Goal: Find specific page/section: Find specific page/section

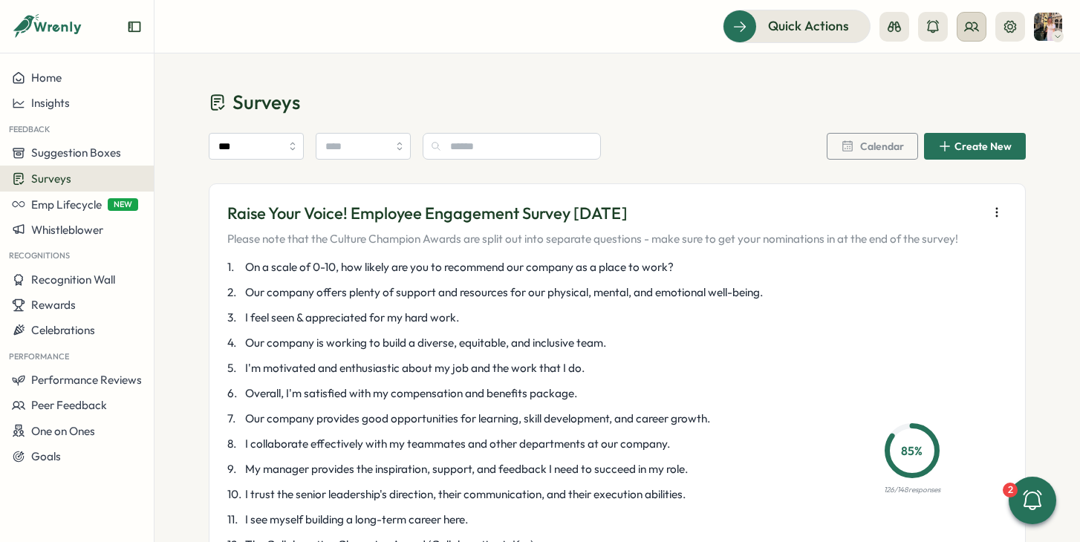
click at [970, 32] on icon at bounding box center [971, 26] width 15 height 15
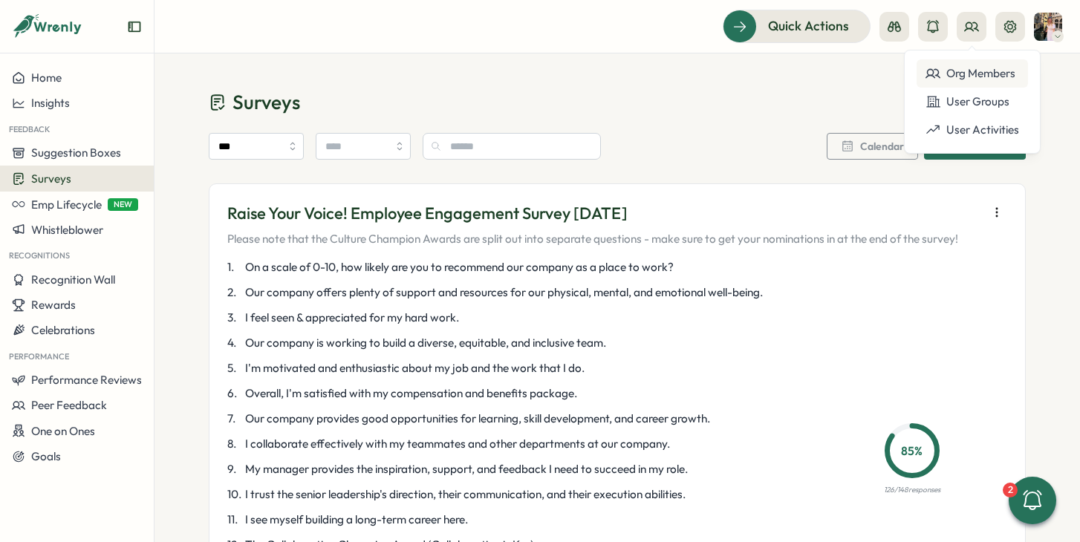
click at [958, 77] on div "Org Members" at bounding box center [973, 73] width 94 height 16
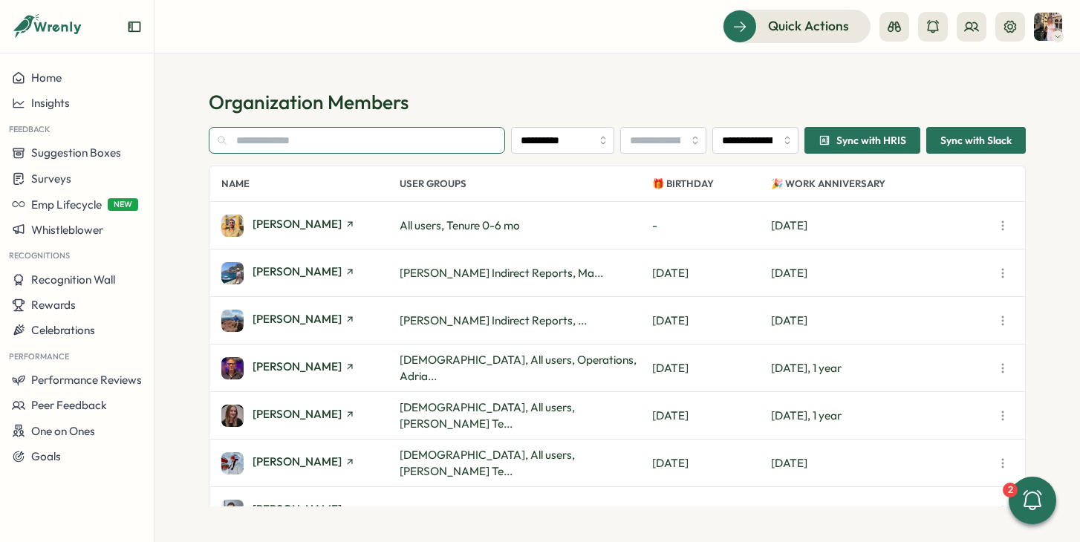
click at [319, 144] on input "text" at bounding box center [357, 140] width 296 height 27
click at [247, 143] on input "text" at bounding box center [357, 140] width 296 height 27
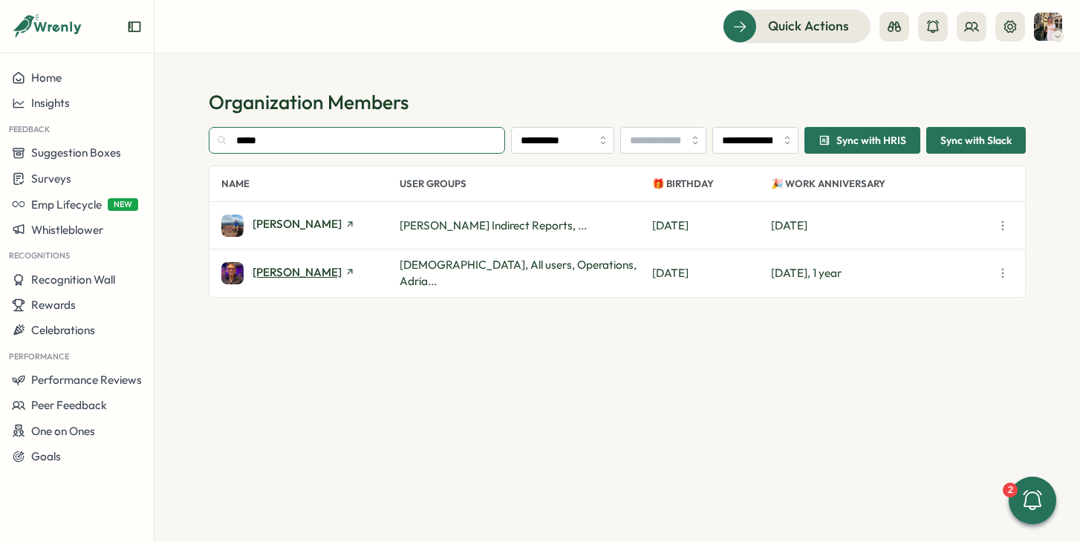
type input "*****"
click at [311, 276] on span "Adrian Pearcey" at bounding box center [297, 272] width 89 height 11
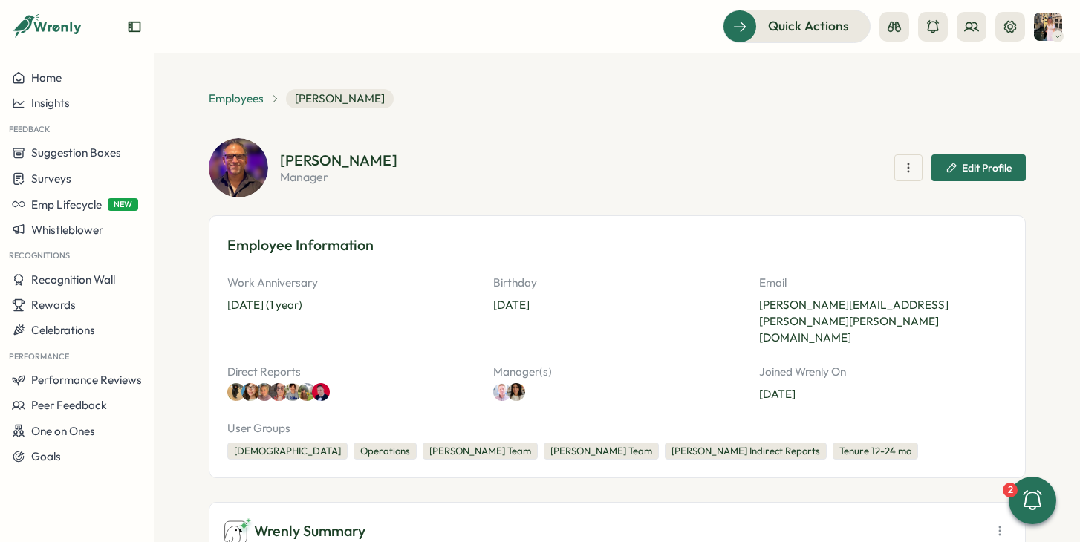
click at [221, 100] on span "Employees" at bounding box center [236, 99] width 55 height 16
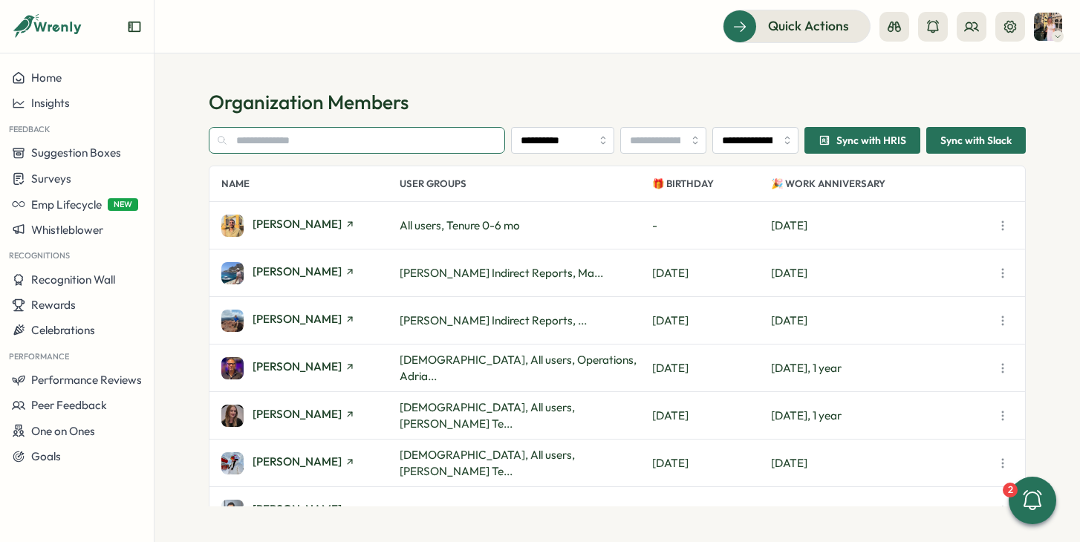
click at [317, 135] on input "text" at bounding box center [357, 140] width 296 height 27
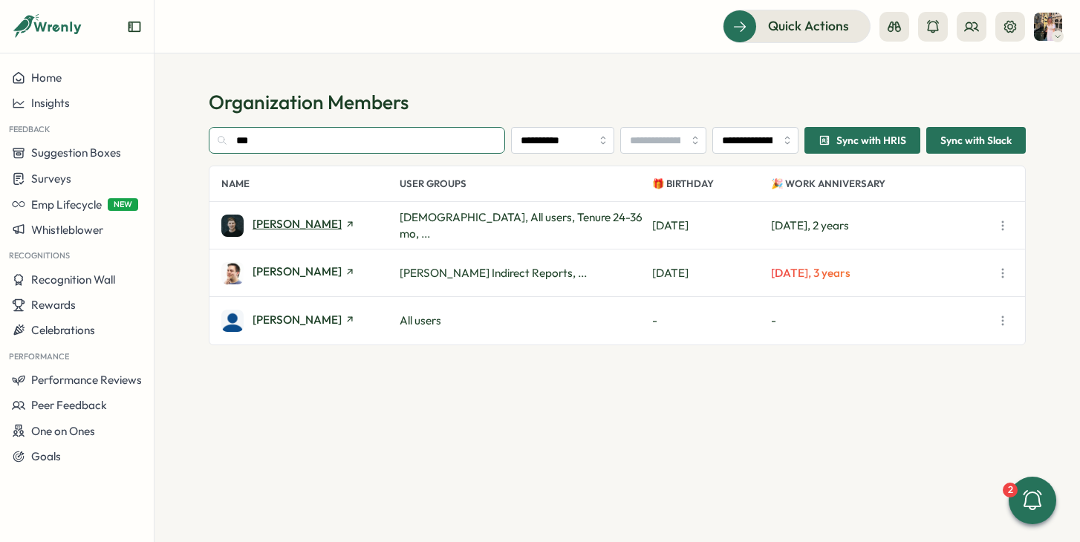
type input "***"
click at [299, 224] on span "Ben Cruttenden" at bounding box center [297, 223] width 89 height 11
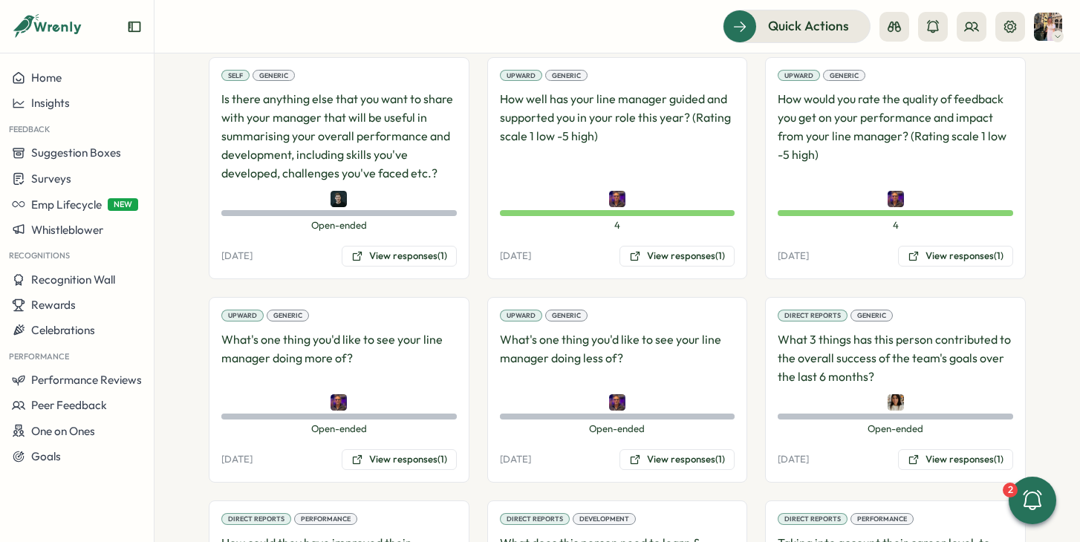
scroll to position [1251, 0]
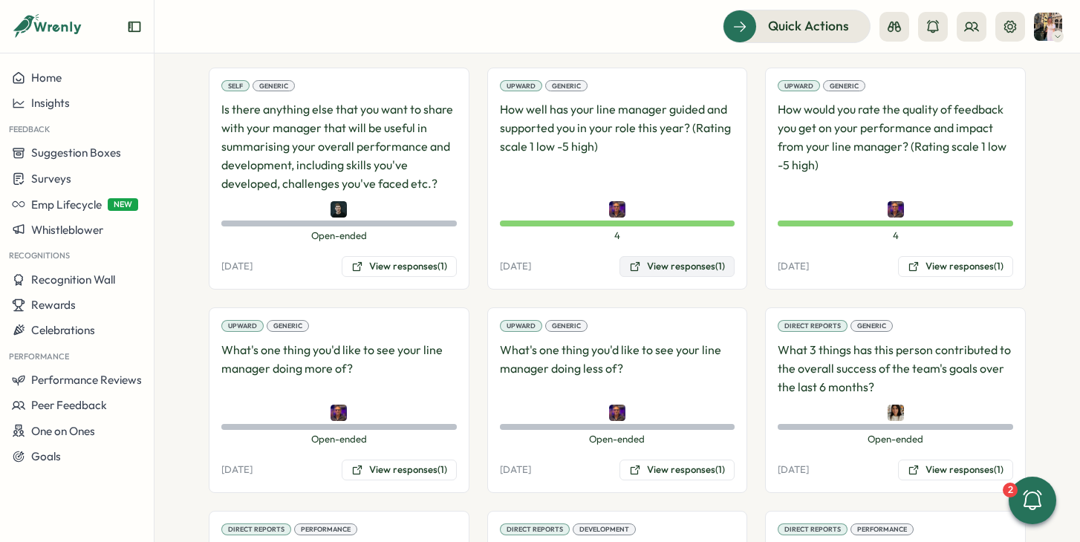
click at [655, 259] on button "View responses (1)" at bounding box center [677, 266] width 115 height 21
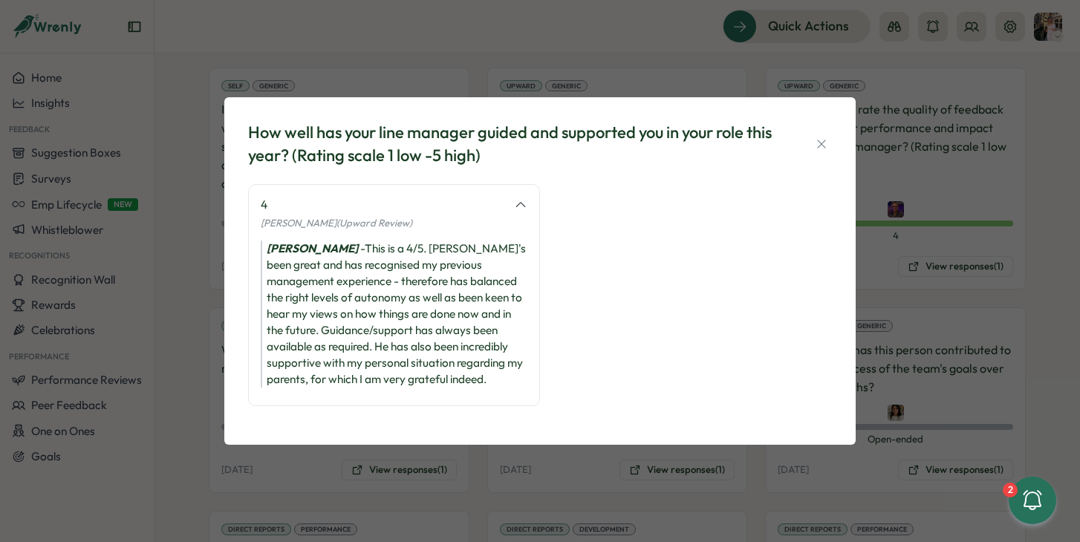
click at [940, 244] on div "How well has your line manager guided and supported you in your role this year?…" at bounding box center [540, 271] width 1080 height 542
